Goal: Communication & Community: Participate in discussion

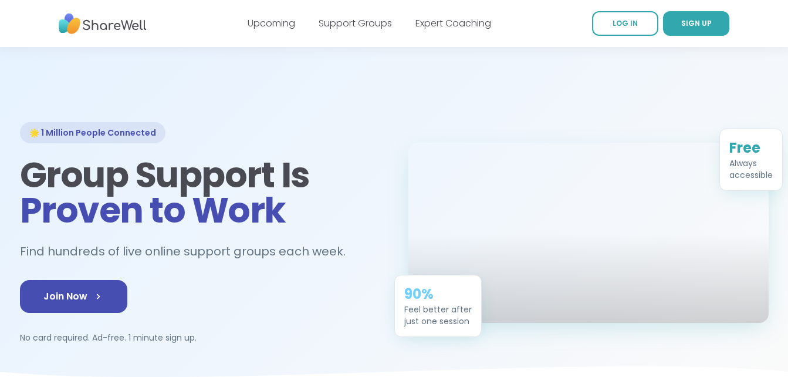
click at [614, 31] on link "LOG IN" at bounding box center [625, 23] width 66 height 25
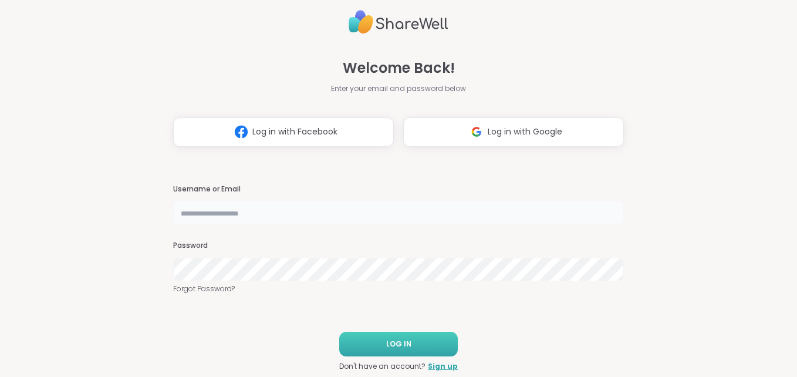
type input "**********"
click at [375, 342] on button "LOG IN" at bounding box center [398, 344] width 119 height 25
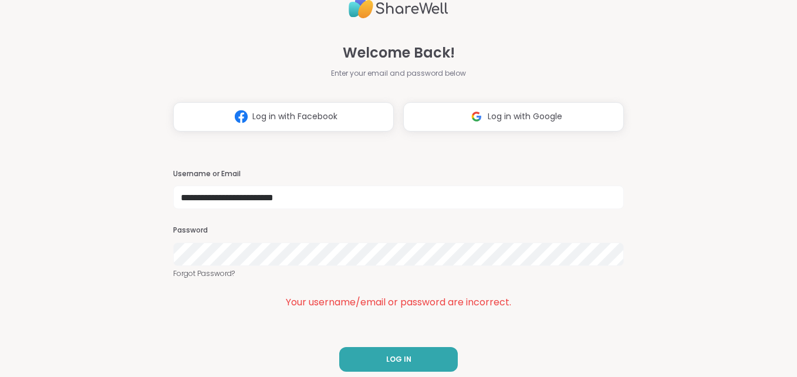
click at [385, 372] on div "LOG IN Don't have an account? Sign up" at bounding box center [398, 367] width 119 height 40
click at [372, 360] on button "LOG IN" at bounding box center [398, 359] width 119 height 25
click at [211, 275] on link "Forgot Password?" at bounding box center [398, 273] width 451 height 11
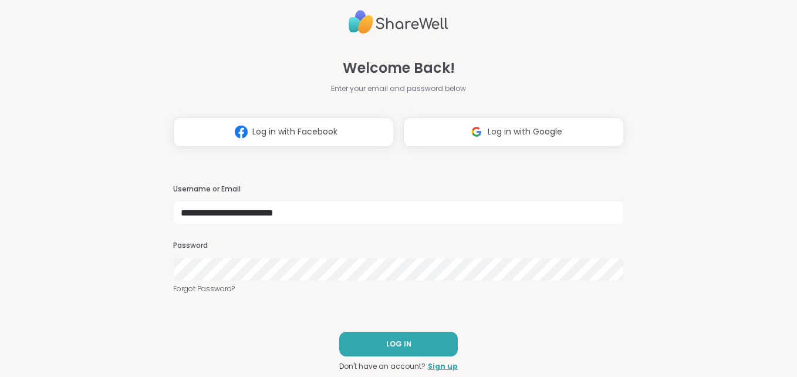
click at [386, 358] on div "LOG IN Don't have an account? Sign up" at bounding box center [398, 352] width 119 height 40
click at [386, 349] on span "LOG IN" at bounding box center [398, 344] width 25 height 11
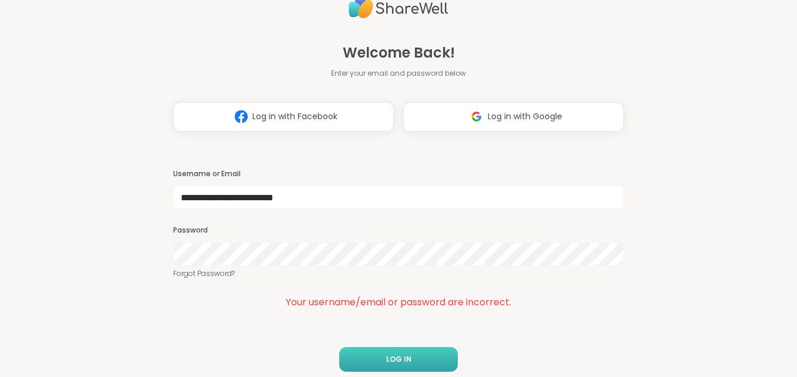
click at [402, 358] on button "LOG IN" at bounding box center [398, 359] width 119 height 25
click at [382, 350] on button "LOG IN" at bounding box center [398, 359] width 119 height 25
click at [194, 271] on link "Forgot Password?" at bounding box center [398, 273] width 451 height 11
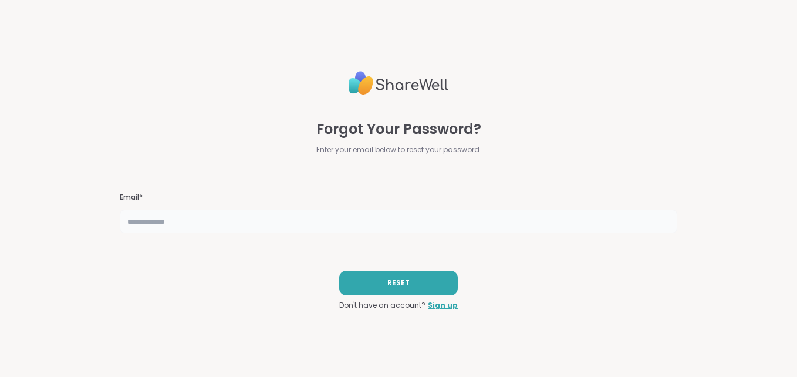
click at [183, 218] on input "text" at bounding box center [399, 221] width 558 height 23
click at [157, 218] on input "text" at bounding box center [399, 221] width 558 height 23
type input "**********"
click at [387, 279] on span "RESET" at bounding box center [398, 283] width 22 height 11
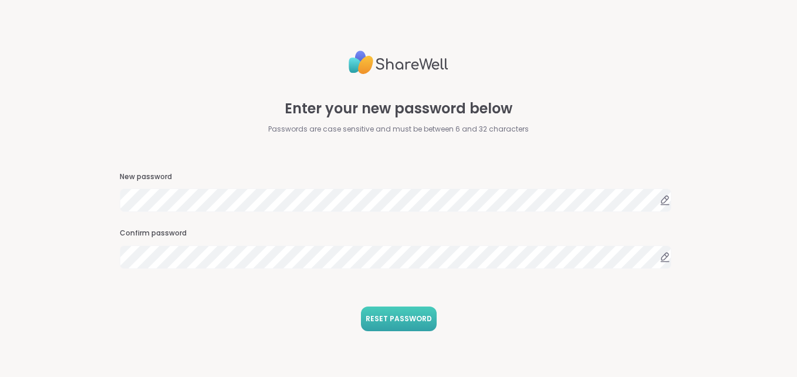
click at [389, 318] on span "RESET PASSWORD" at bounding box center [399, 319] width 66 height 11
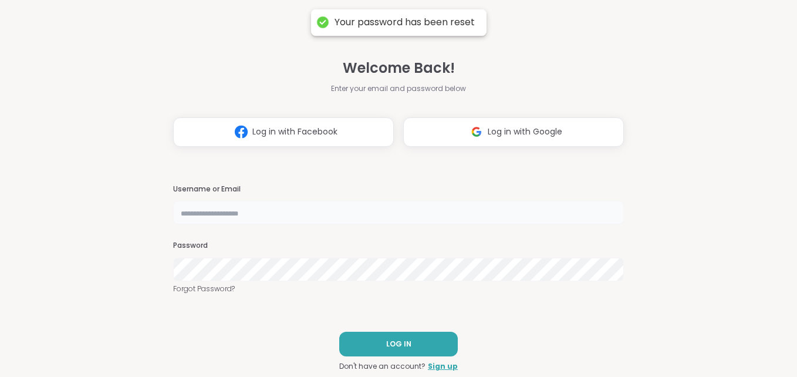
type input "**********"
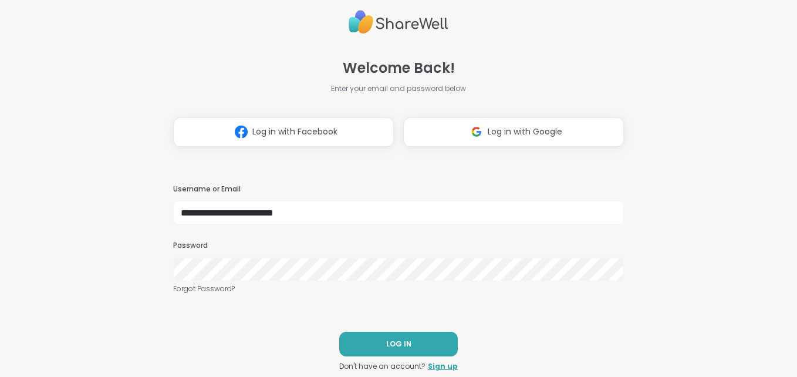
click at [430, 318] on div "**********" at bounding box center [398, 188] width 451 height 377
click at [419, 342] on button "LOG IN" at bounding box center [398, 344] width 119 height 25
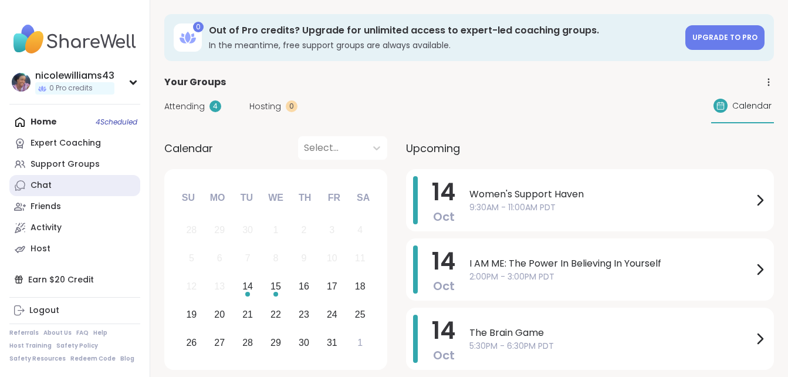
click at [45, 181] on div "Chat" at bounding box center [41, 186] width 21 height 12
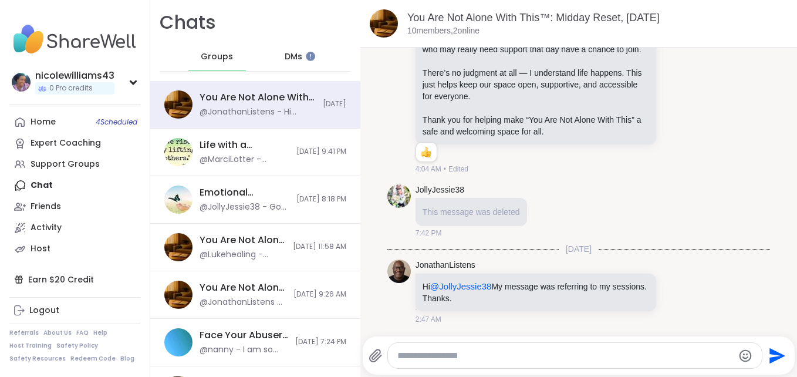
click at [297, 49] on div "DMs" at bounding box center [294, 57] width 58 height 28
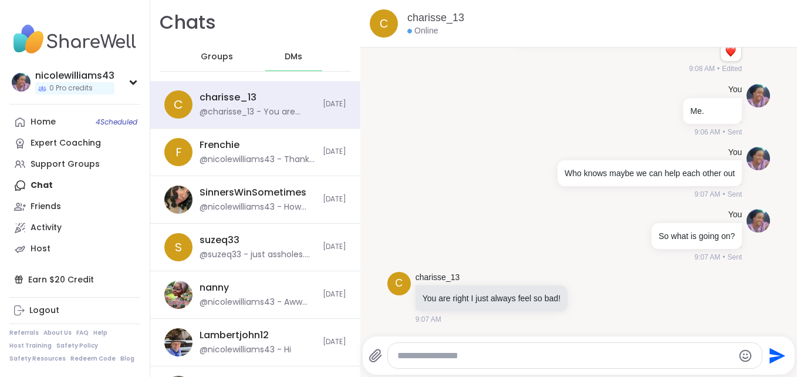
click at [401, 355] on textarea "Type your message" at bounding box center [565, 356] width 336 height 12
type textarea "**********"
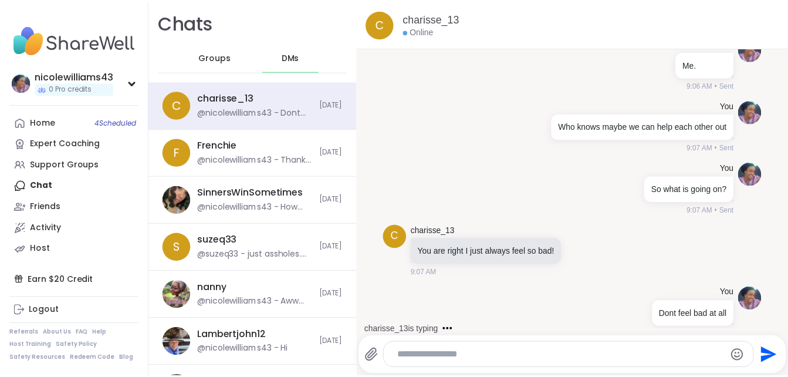
scroll to position [4139, 0]
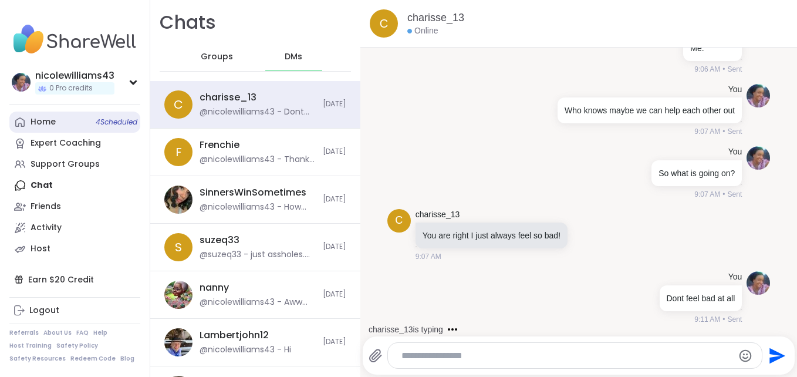
click at [42, 119] on div "Home 4 Scheduled" at bounding box center [43, 122] width 25 height 12
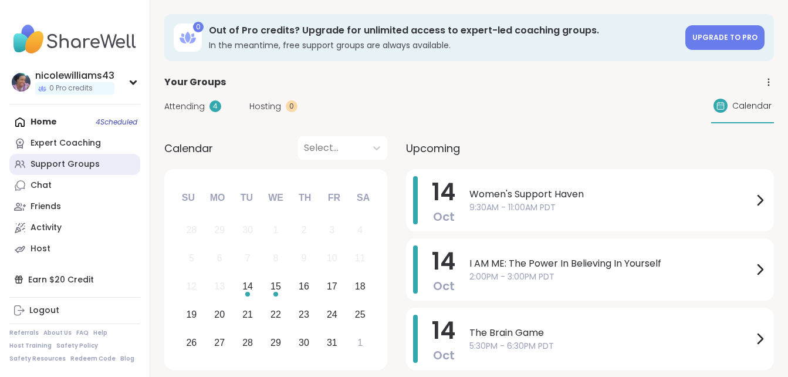
click at [45, 166] on div "Support Groups" at bounding box center [65, 165] width 69 height 12
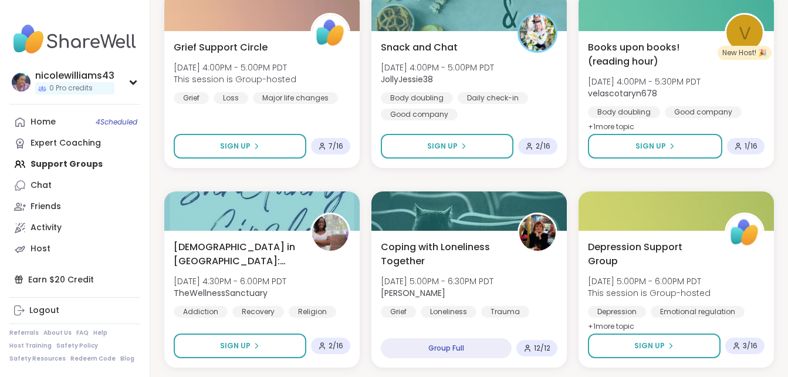
scroll to position [2194, 0]
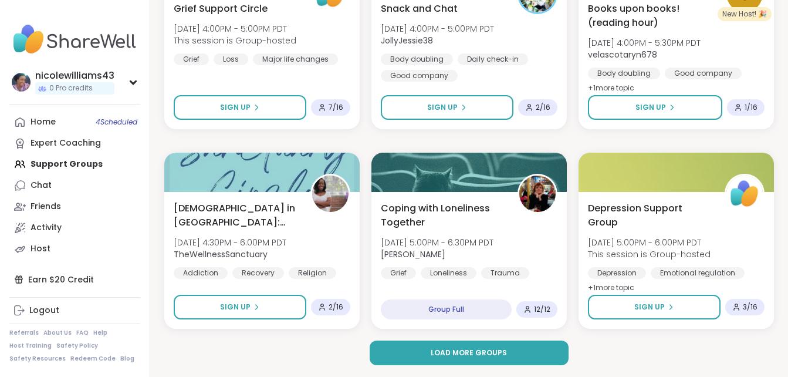
click at [454, 349] on span "Load more groups" at bounding box center [469, 353] width 76 height 11
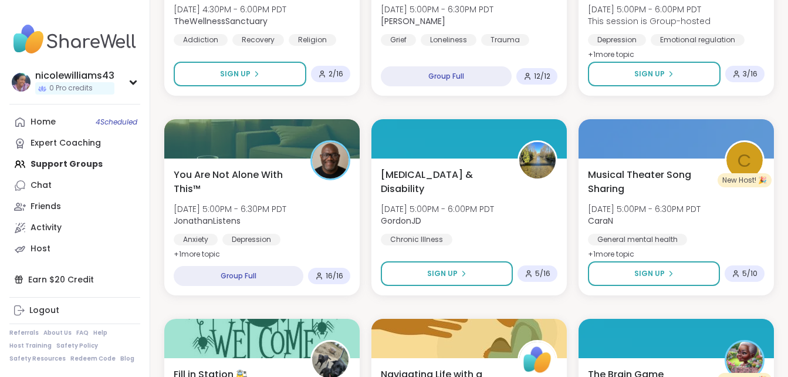
scroll to position [2435, 0]
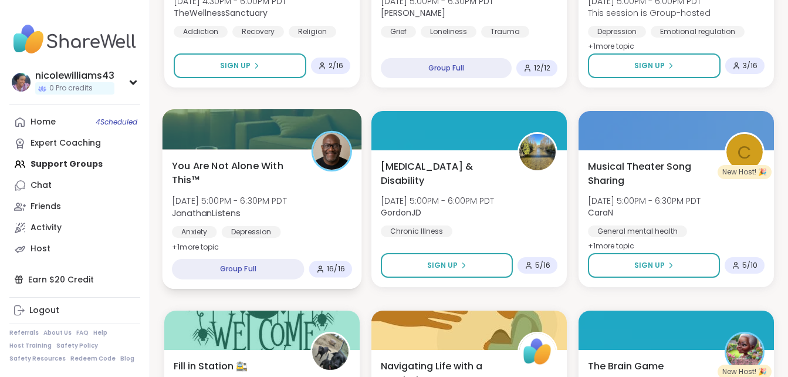
click at [263, 167] on span "You Are Not Alone With This™" at bounding box center [235, 173] width 126 height 29
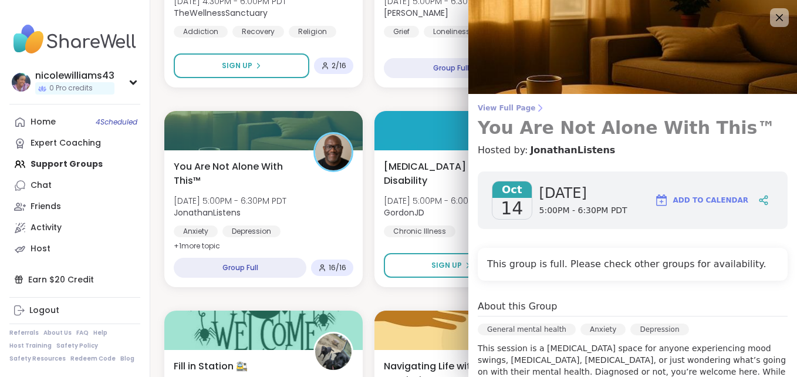
click at [723, 133] on h3 "You Are Not Alone With This™" at bounding box center [633, 127] width 310 height 21
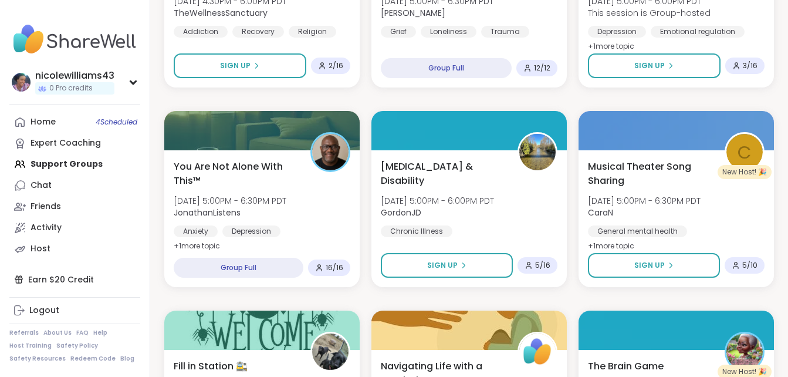
scroll to position [2459, 0]
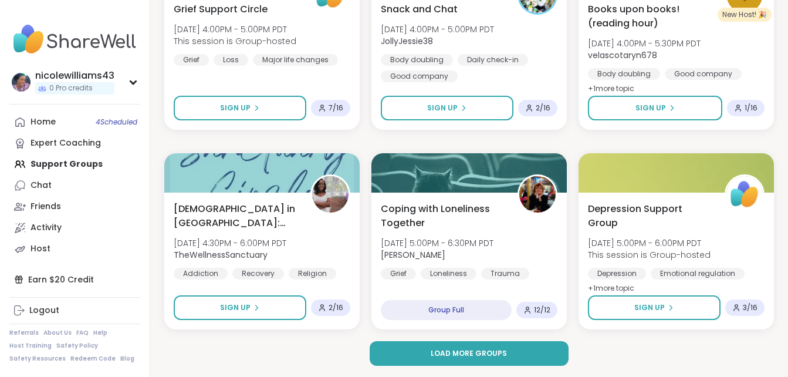
scroll to position [2194, 0]
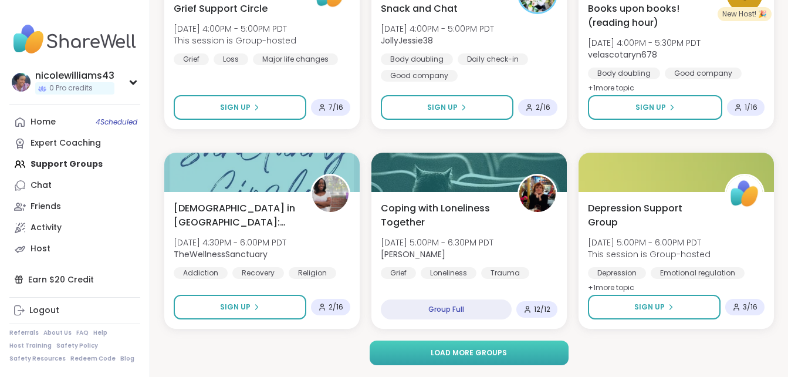
click at [532, 359] on button "Load more groups" at bounding box center [469, 353] width 198 height 25
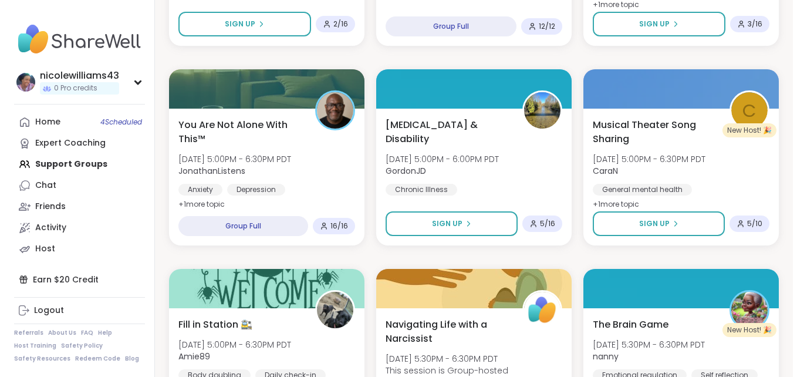
scroll to position [2494, 0]
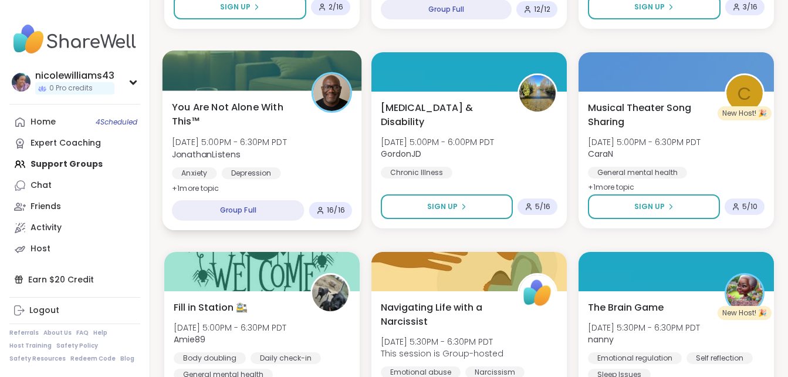
click at [231, 107] on span "You Are Not Alone With This™" at bounding box center [235, 114] width 126 height 29
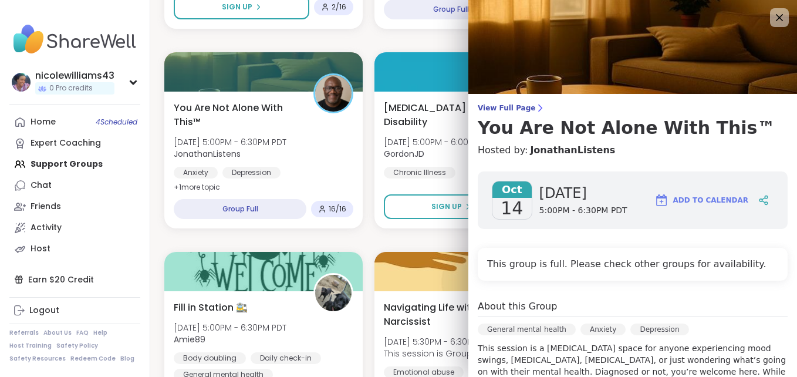
click at [753, 226] on div "Oct 14 Tuesday 5:00PM - 6:30PM PDT Add to Calendar" at bounding box center [633, 200] width 310 height 58
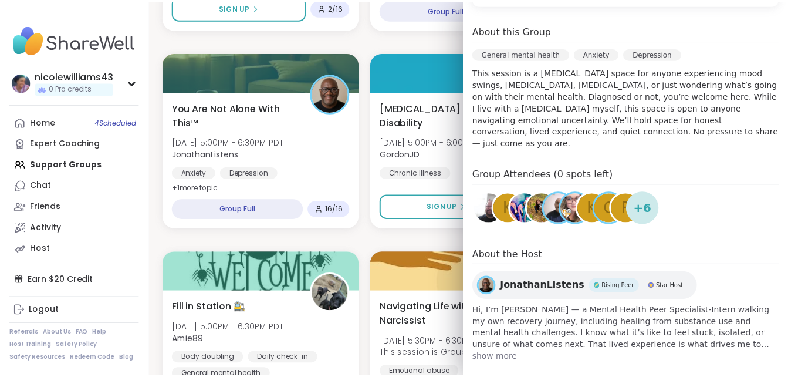
scroll to position [279, 0]
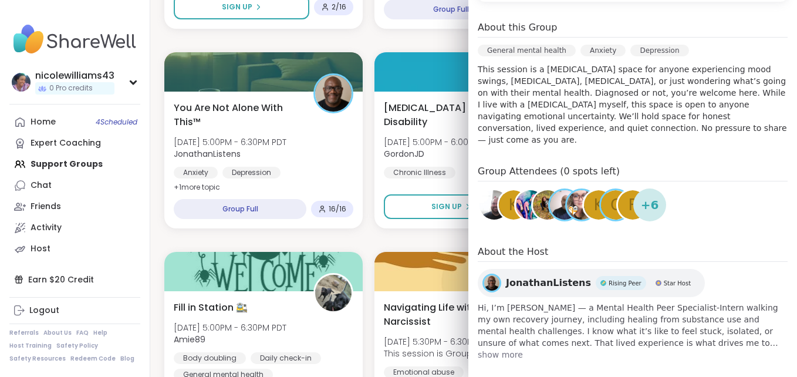
click at [611, 199] on span "c" at bounding box center [616, 205] width 11 height 23
click at [38, 180] on div "Chat" at bounding box center [41, 186] width 21 height 12
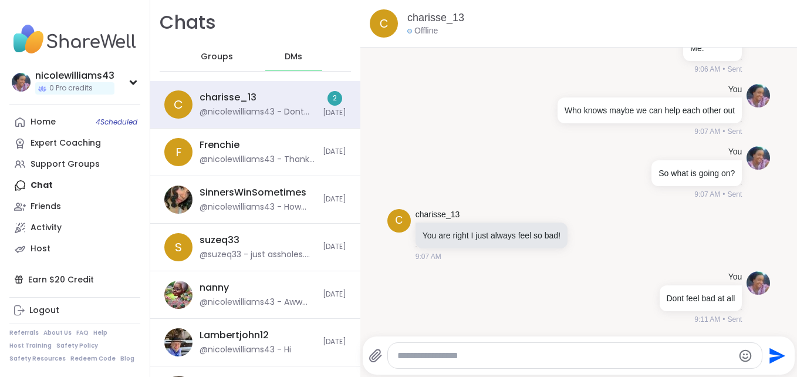
scroll to position [4323, 0]
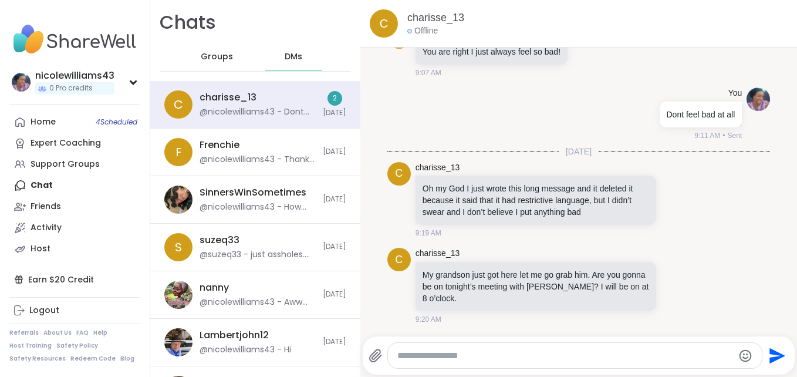
click at [443, 359] on textarea "Type your message" at bounding box center [565, 356] width 336 height 12
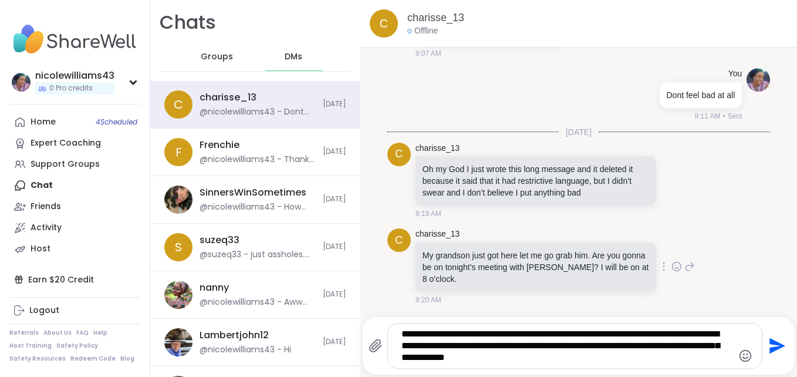
type textarea "**********"
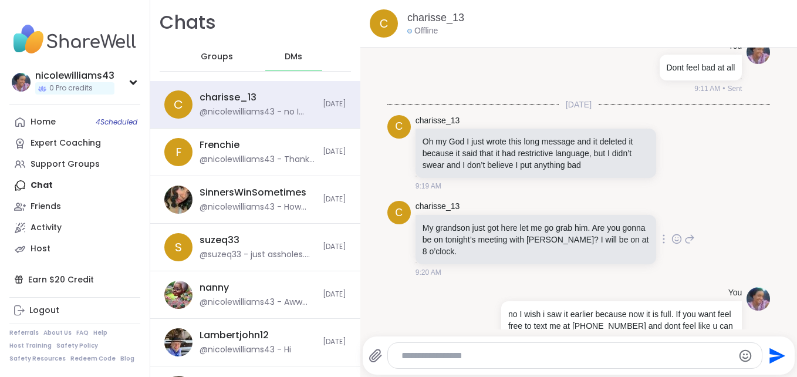
scroll to position [4421, 0]
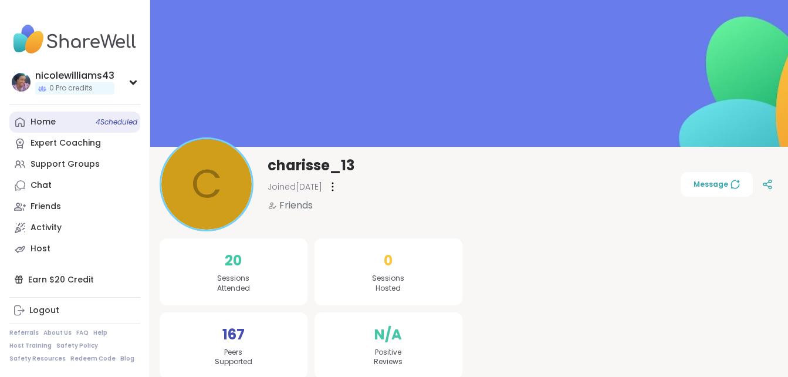
click at [45, 125] on div "Home 4 Scheduled" at bounding box center [43, 122] width 25 height 12
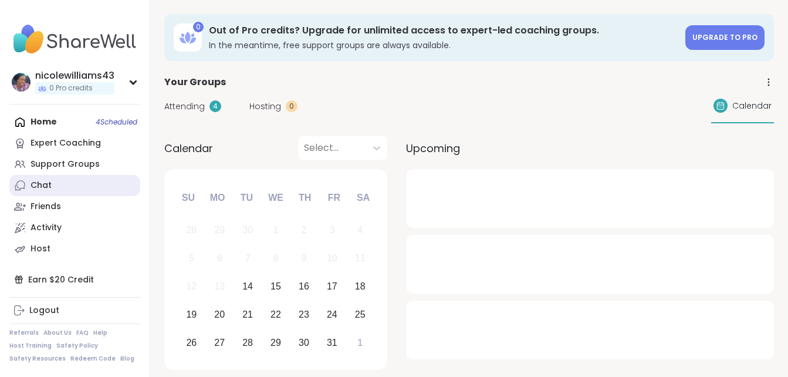
click at [42, 186] on div "Chat" at bounding box center [41, 186] width 21 height 12
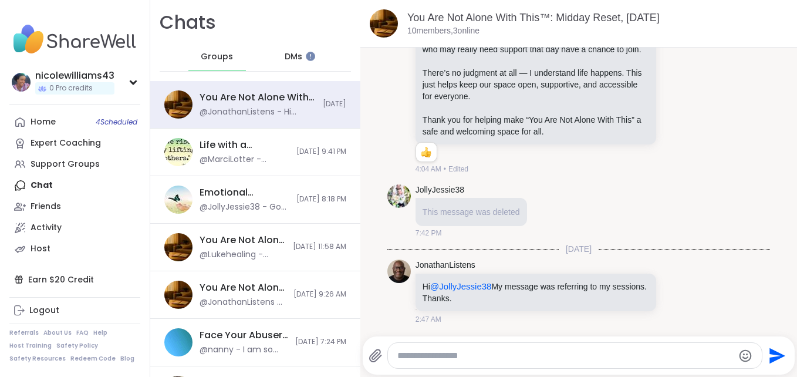
click at [287, 53] on span "DMs" at bounding box center [294, 57] width 18 height 12
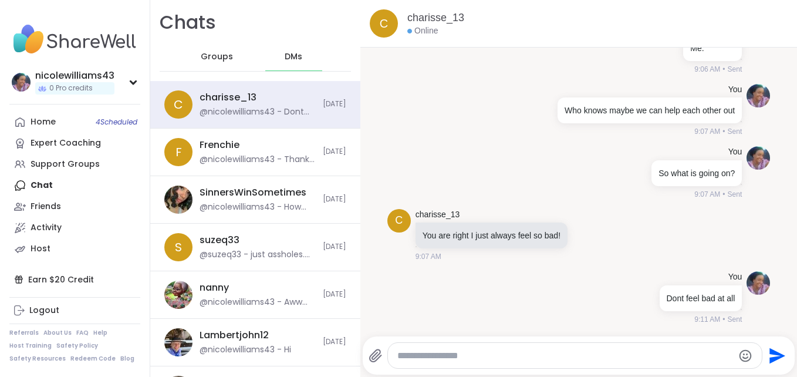
click at [217, 52] on span "Groups" at bounding box center [217, 57] width 32 height 12
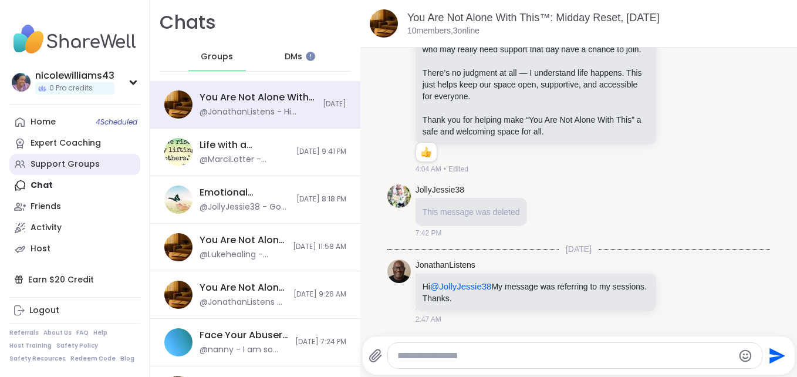
click at [45, 170] on link "Support Groups" at bounding box center [74, 164] width 131 height 21
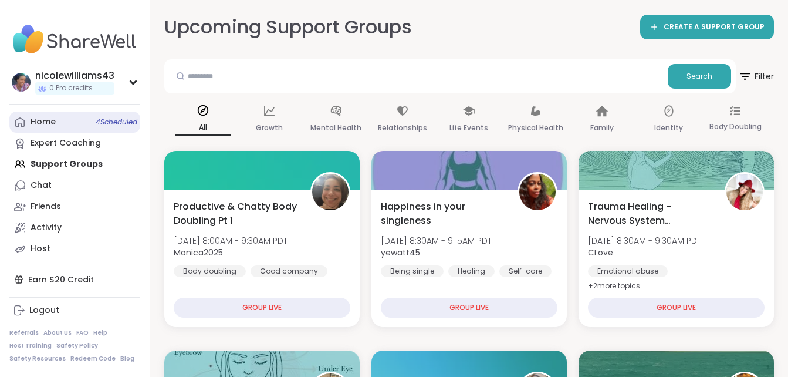
click at [105, 120] on span "4 Scheduled" at bounding box center [117, 121] width 42 height 9
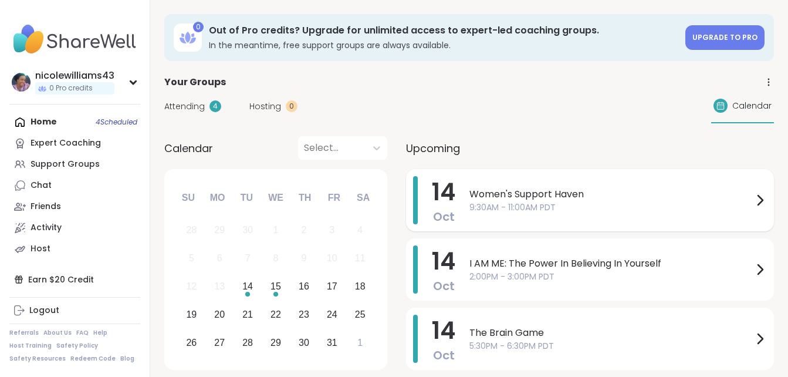
click at [532, 194] on span "Women's Support Haven" at bounding box center [612, 194] width 284 height 14
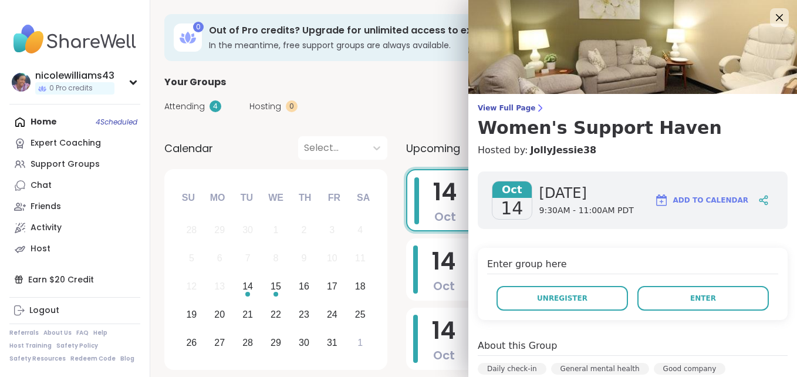
click at [759, 252] on div "Enter group here Unregister Enter" at bounding box center [633, 284] width 310 height 72
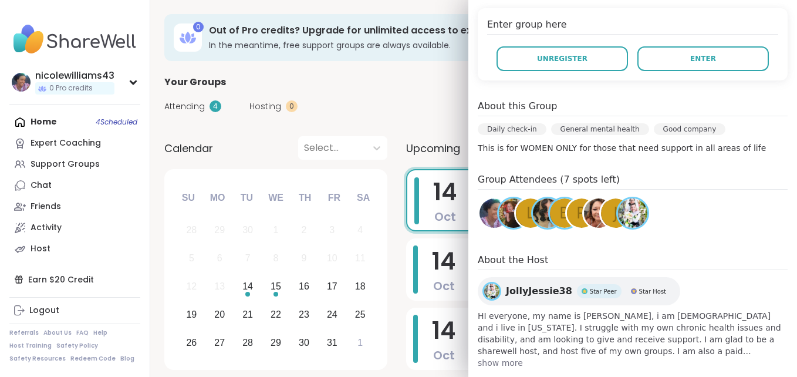
scroll to position [259, 0]
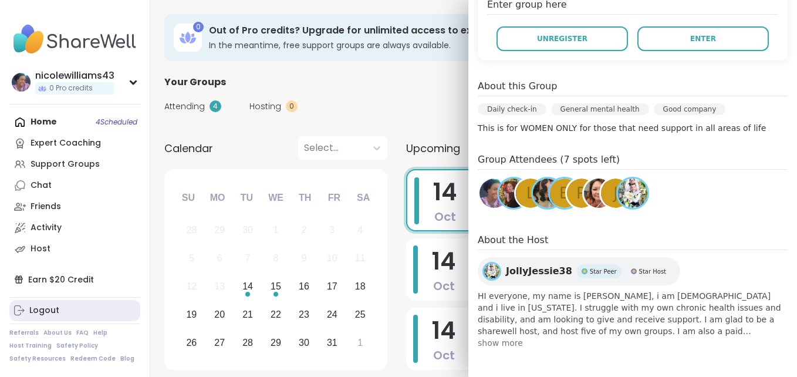
click at [43, 305] on div "Logout" at bounding box center [44, 311] width 30 height 12
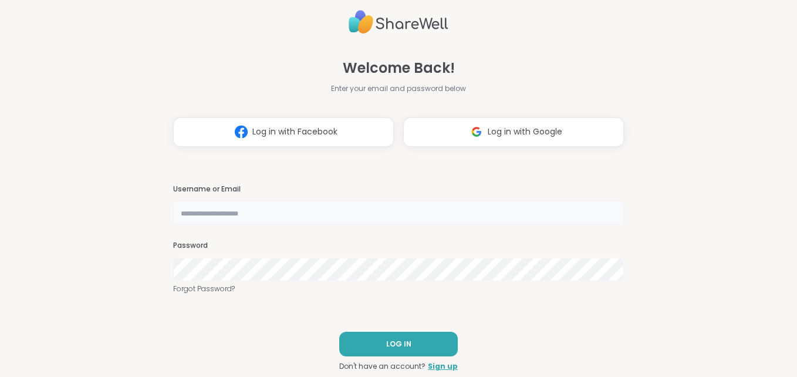
type input "**********"
click at [420, 288] on link "Forgot Password?" at bounding box center [398, 289] width 451 height 11
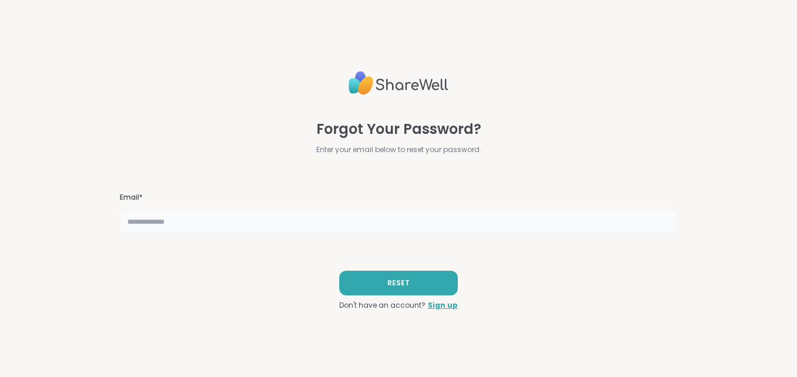
click at [295, 221] on input "text" at bounding box center [399, 221] width 558 height 23
click at [261, 219] on input "text" at bounding box center [399, 221] width 558 height 23
type input "*"
type input "**********"
click at [387, 285] on span "RESET" at bounding box center [398, 283] width 22 height 11
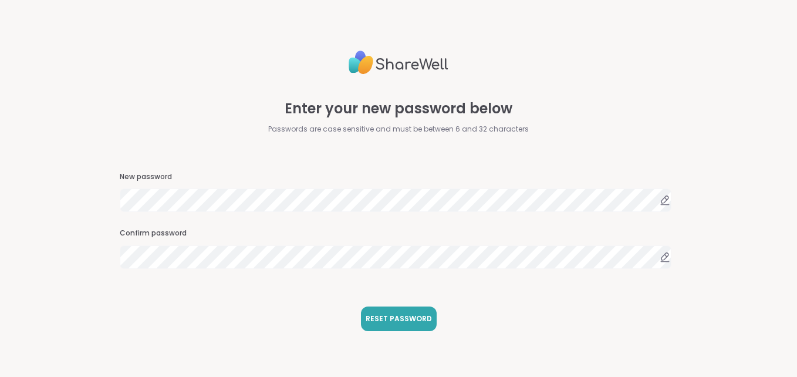
click at [459, 269] on div "Enter your new password below Passwords are case sensitive and must be between …" at bounding box center [399, 188] width 558 height 377
click at [407, 322] on span "RESET PASSWORD" at bounding box center [399, 319] width 66 height 11
click at [412, 321] on span "RESET PASSWORD" at bounding box center [399, 319] width 66 height 11
click at [374, 325] on button "RESET PASSWORD" at bounding box center [399, 318] width 76 height 25
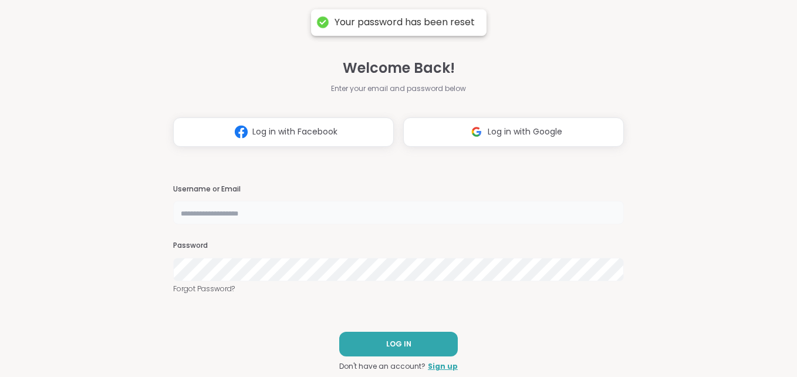
type input "**********"
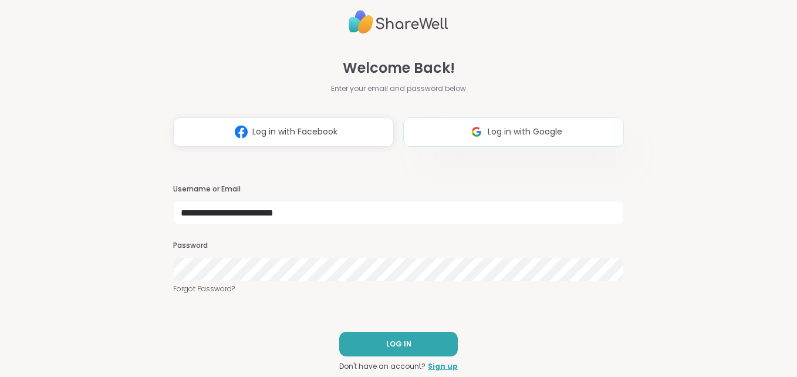
click at [555, 139] on button "Log in with Google" at bounding box center [513, 131] width 221 height 29
click at [163, 264] on div "**********" at bounding box center [398, 188] width 797 height 377
click at [408, 350] on button "LOG IN" at bounding box center [398, 344] width 119 height 25
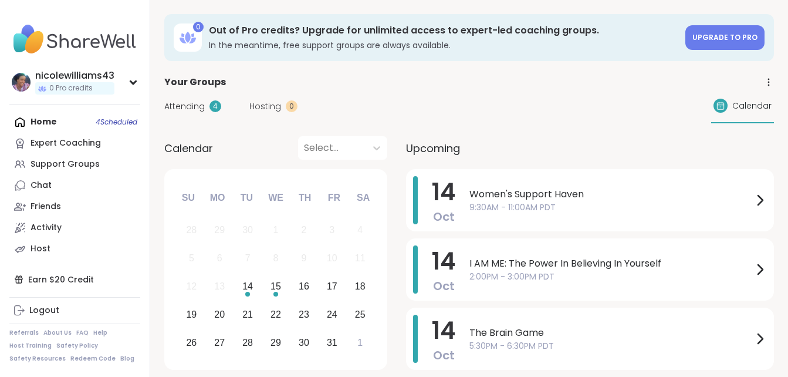
click at [52, 123] on div "Home 4 Scheduled Expert Coaching Support Groups Chat Friends Activity Host" at bounding box center [74, 186] width 131 height 148
click at [40, 169] on div "Support Groups" at bounding box center [65, 165] width 69 height 12
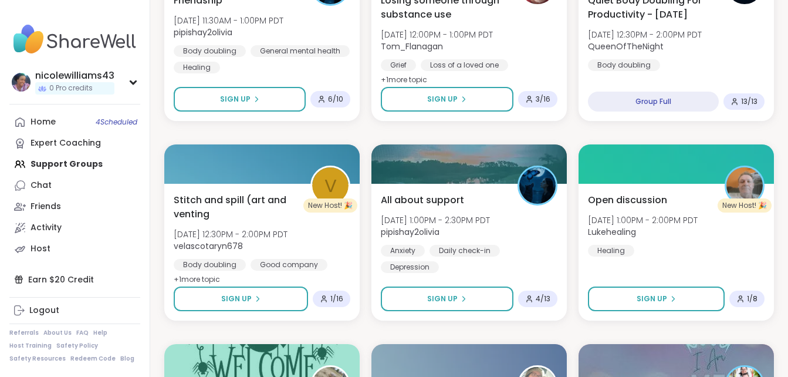
scroll to position [1226, 0]
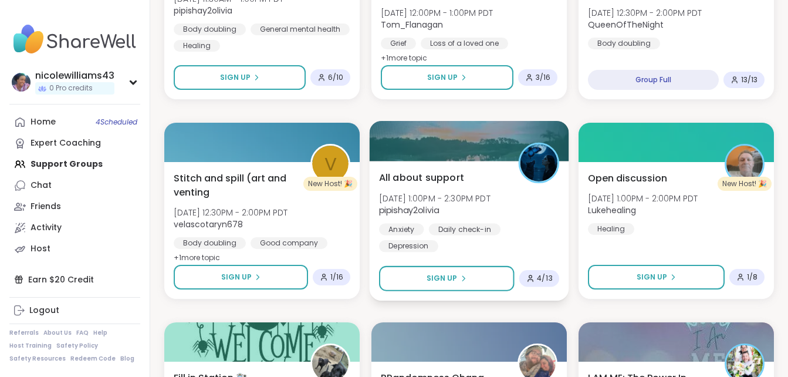
click at [431, 174] on span "All about support" at bounding box center [421, 177] width 85 height 14
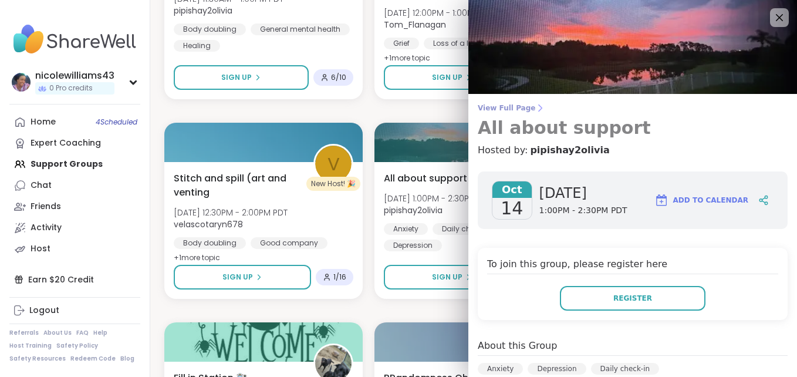
click at [751, 122] on h3 "All about support" at bounding box center [633, 127] width 310 height 21
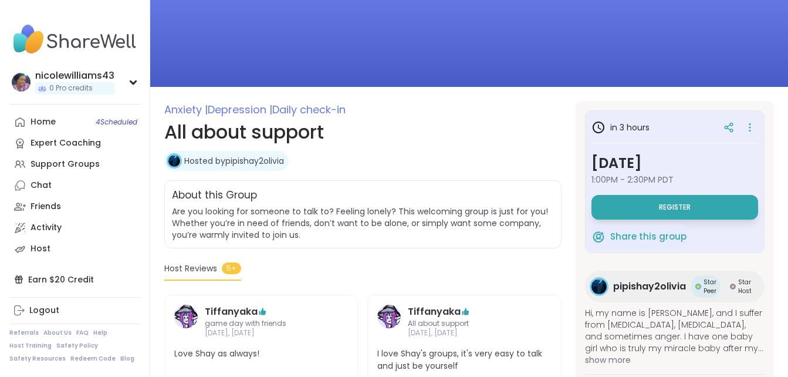
scroll to position [63, 0]
